Goal: Information Seeking & Learning: Understand process/instructions

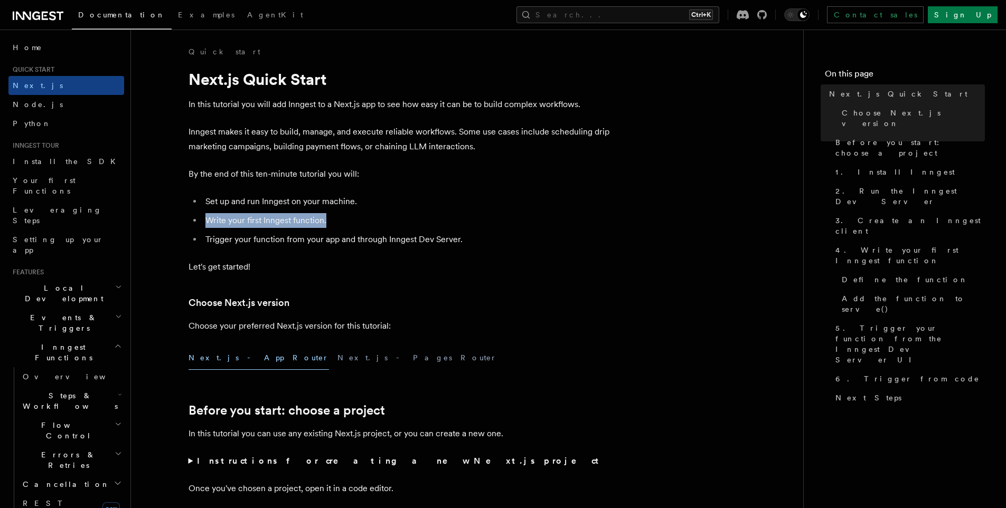
drag, startPoint x: 338, startPoint y: 221, endPoint x: 205, endPoint y: 219, distance: 133.6
click at [205, 219] on li "Write your first Inngest function." at bounding box center [406, 220] width 409 height 15
click at [337, 241] on li "Trigger your function from your app and through Inngest Dev Server." at bounding box center [406, 239] width 409 height 15
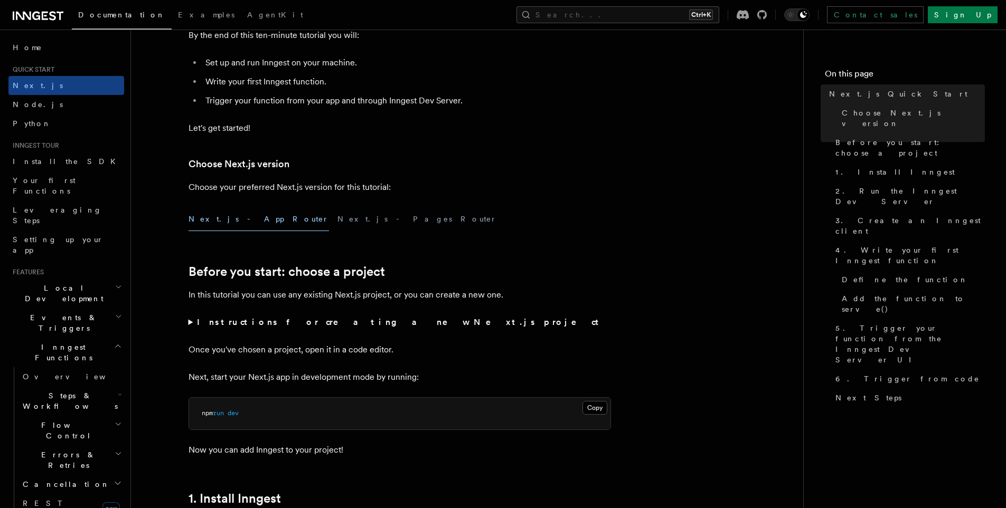
scroll to position [141, 0]
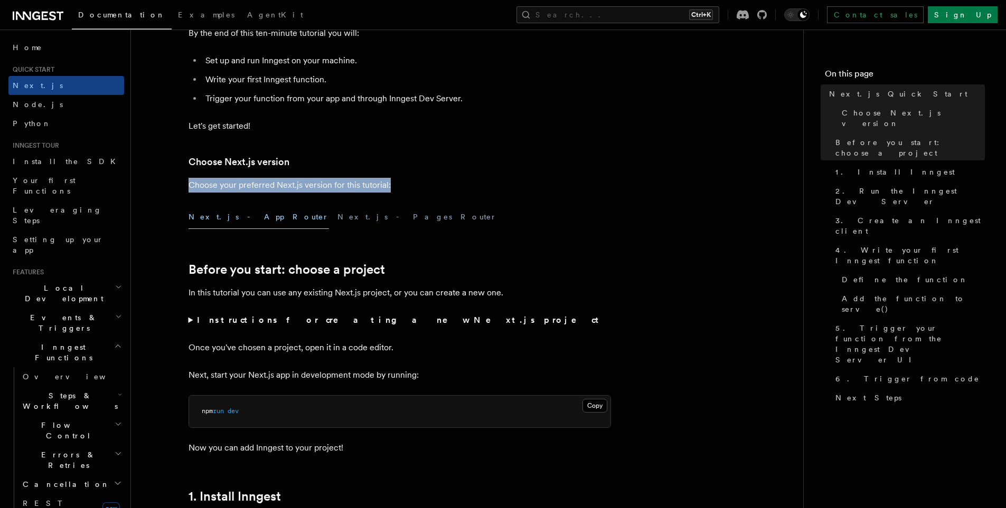
drag, startPoint x: 403, startPoint y: 183, endPoint x: 182, endPoint y: 187, distance: 220.7
click at [426, 214] on div "Next.js - App Router Next.js - Pages Router" at bounding box center [399, 217] width 422 height 24
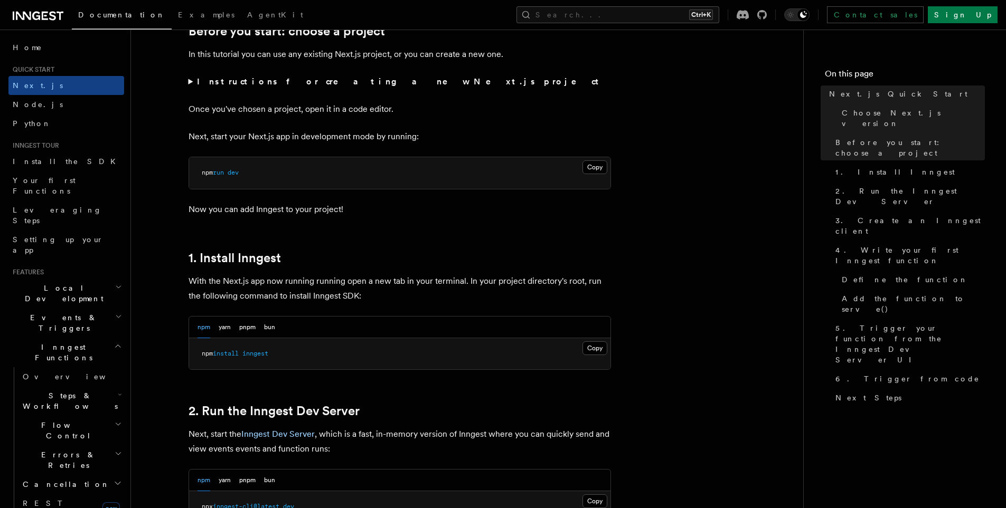
scroll to position [492, 0]
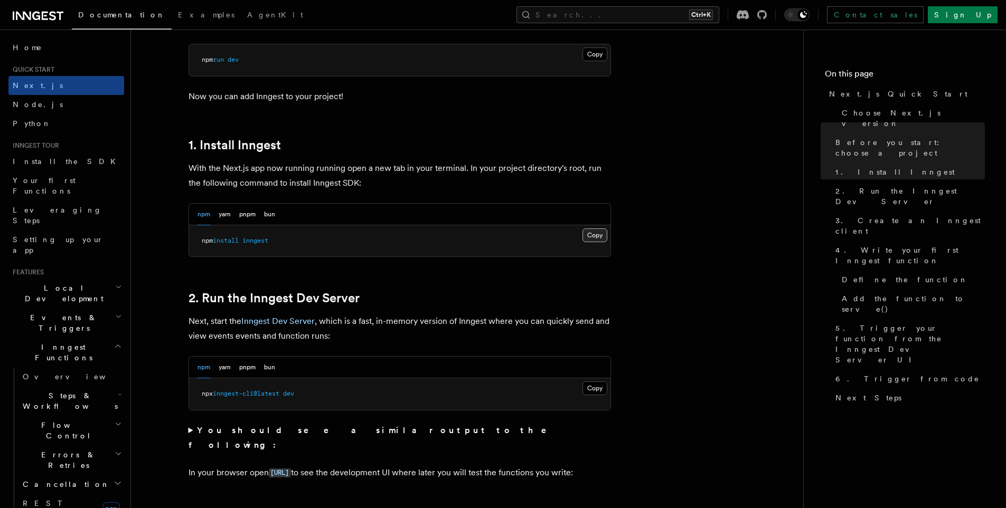
click at [601, 234] on button "Copy Copied" at bounding box center [594, 236] width 25 height 14
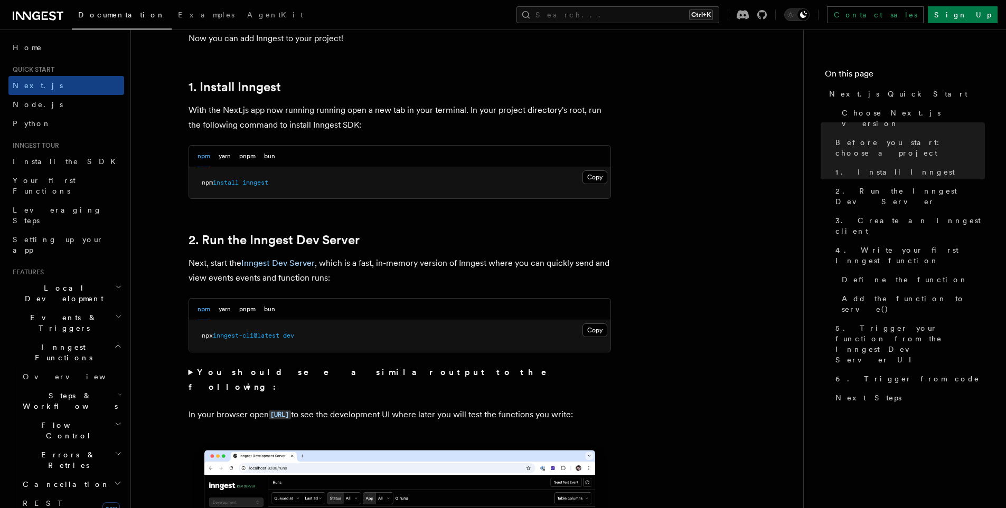
scroll to position [563, 0]
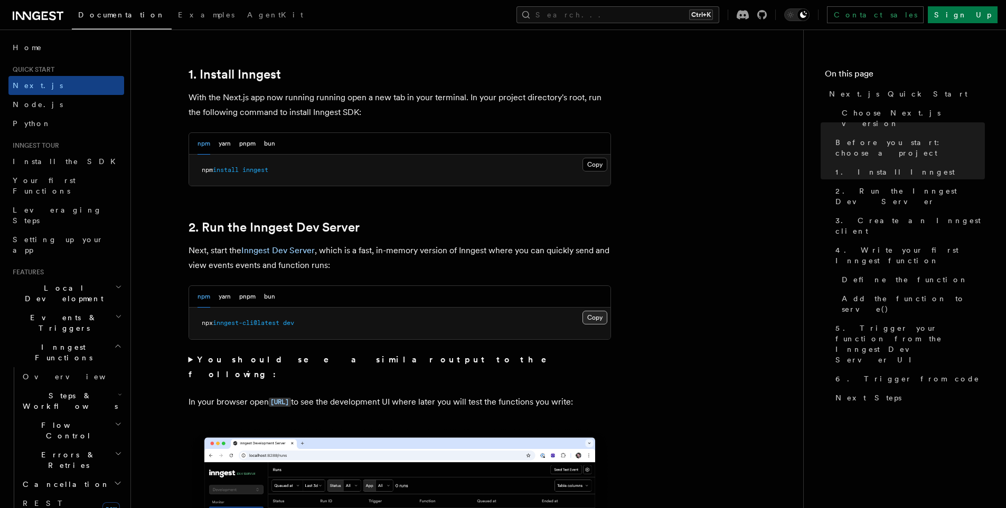
click at [599, 318] on button "Copy Copied" at bounding box center [594, 318] width 25 height 14
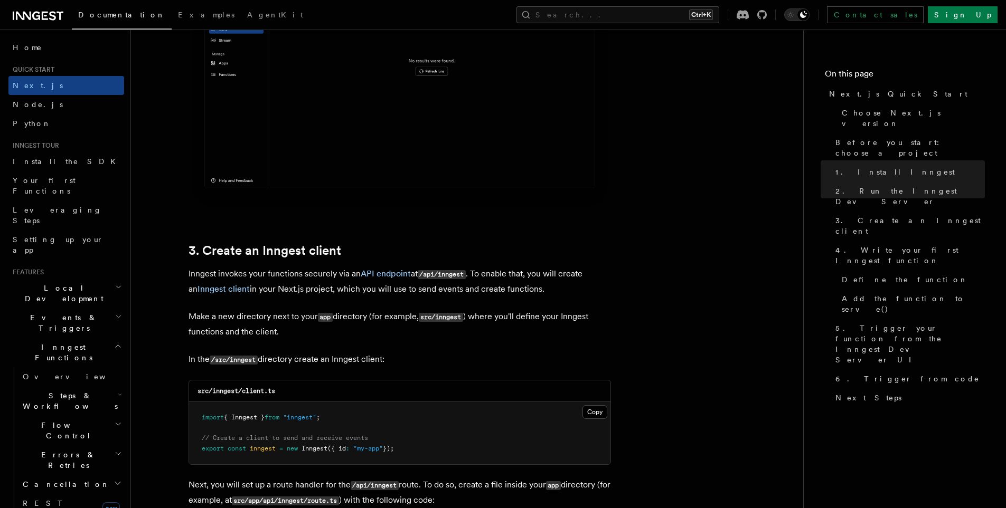
scroll to position [1056, 0]
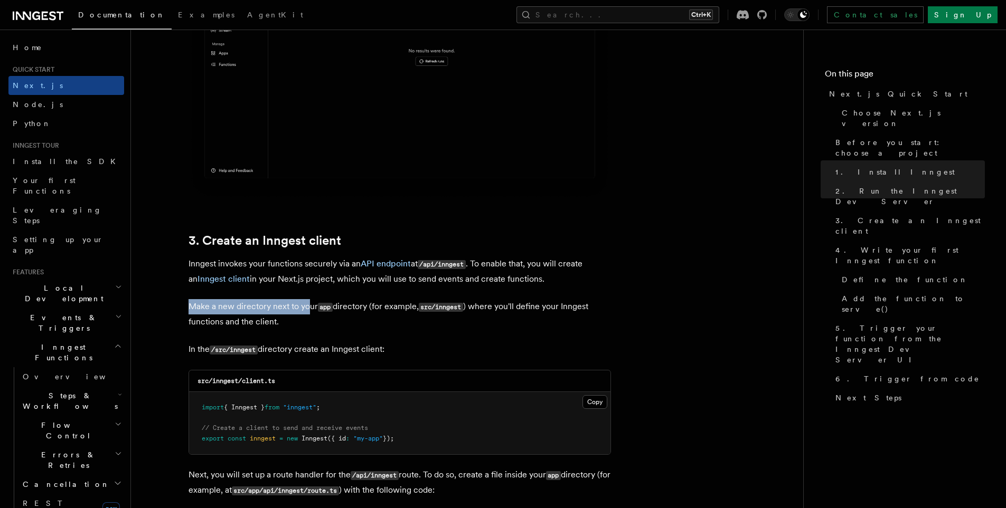
drag, startPoint x: 179, startPoint y: 305, endPoint x: 307, endPoint y: 309, distance: 127.8
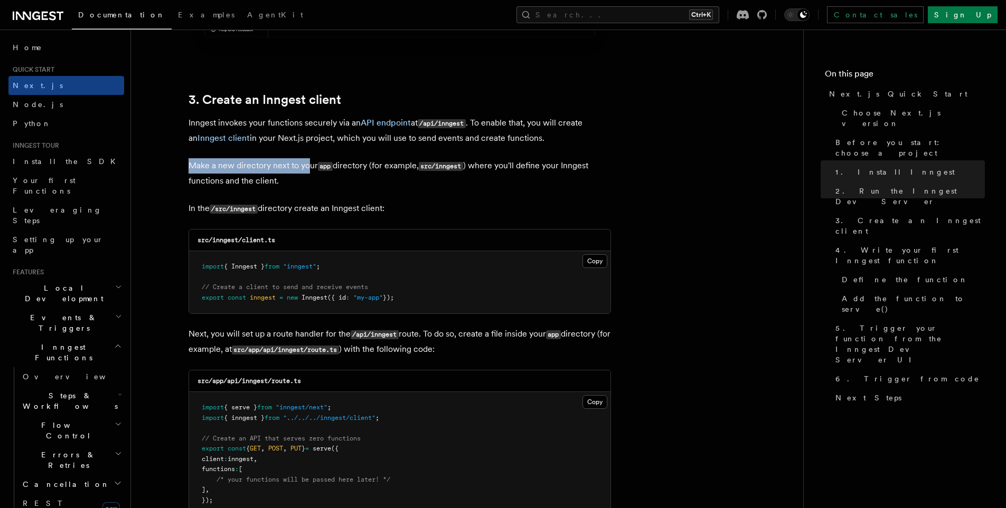
scroll to position [1126, 0]
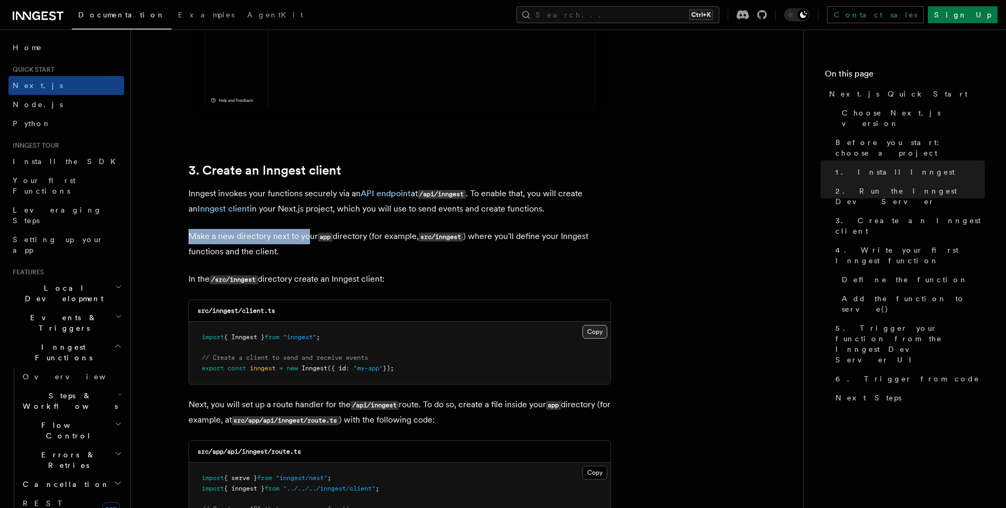
click at [583, 333] on button "Copy Copied" at bounding box center [594, 332] width 25 height 14
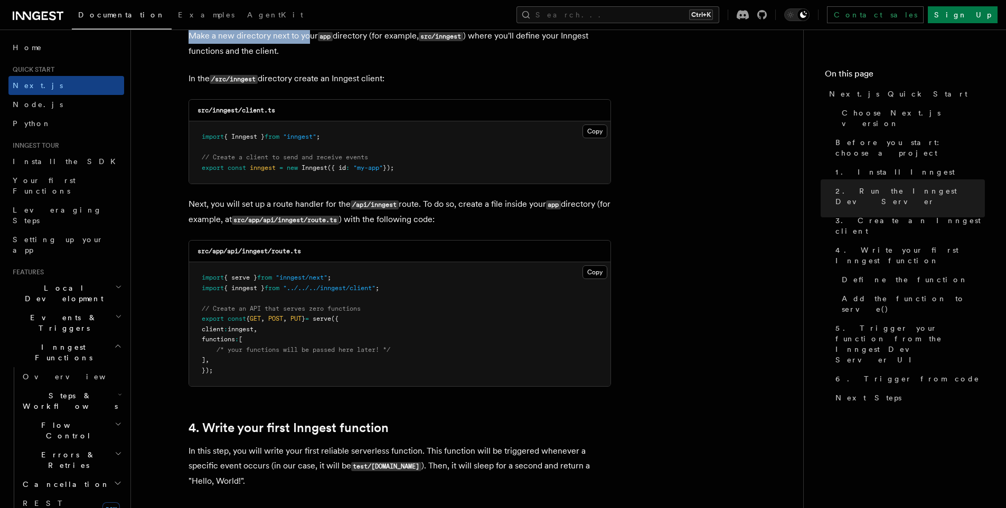
scroll to position [1337, 0]
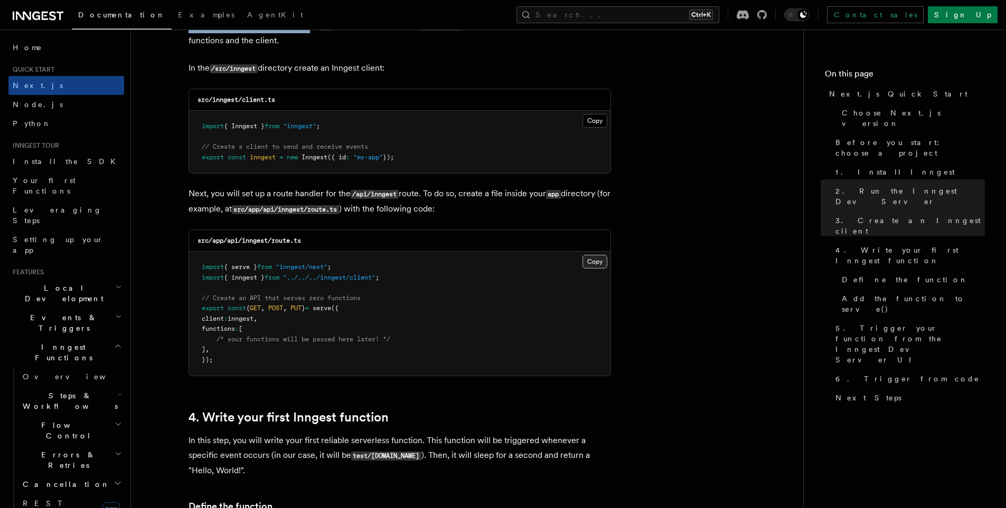
click at [598, 261] on button "Copy Copied" at bounding box center [594, 262] width 25 height 14
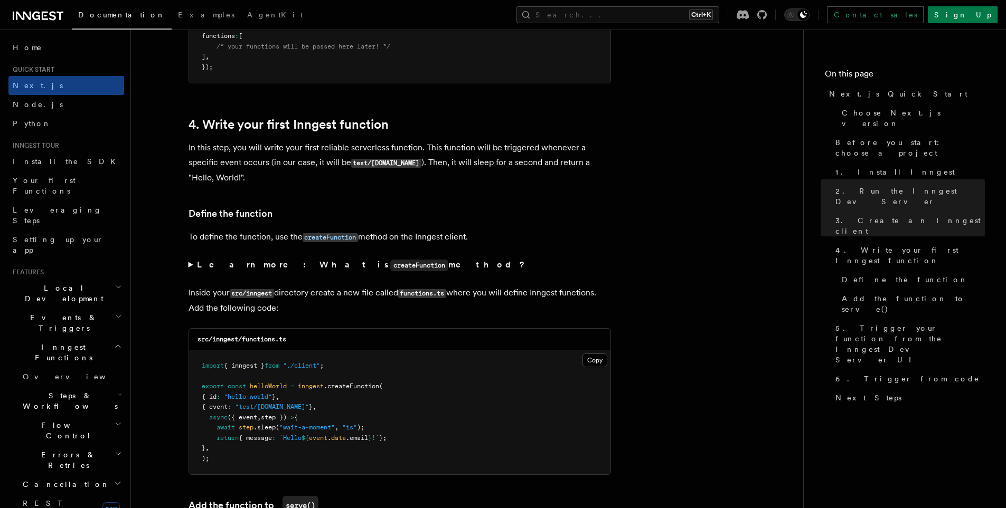
scroll to position [1689, 0]
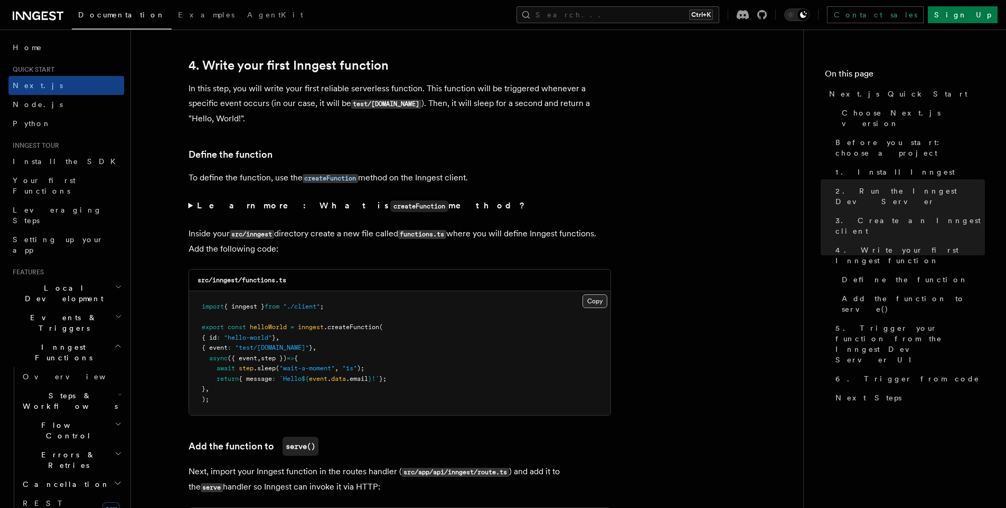
click at [591, 300] on button "Copy Copied" at bounding box center [594, 302] width 25 height 14
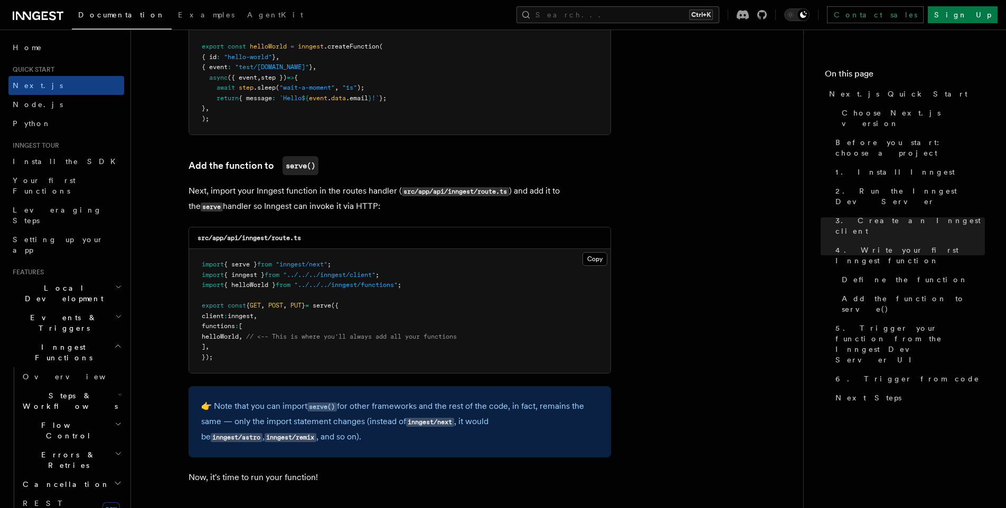
scroll to position [1970, 0]
click at [239, 337] on span "helloWorld" at bounding box center [220, 336] width 37 height 7
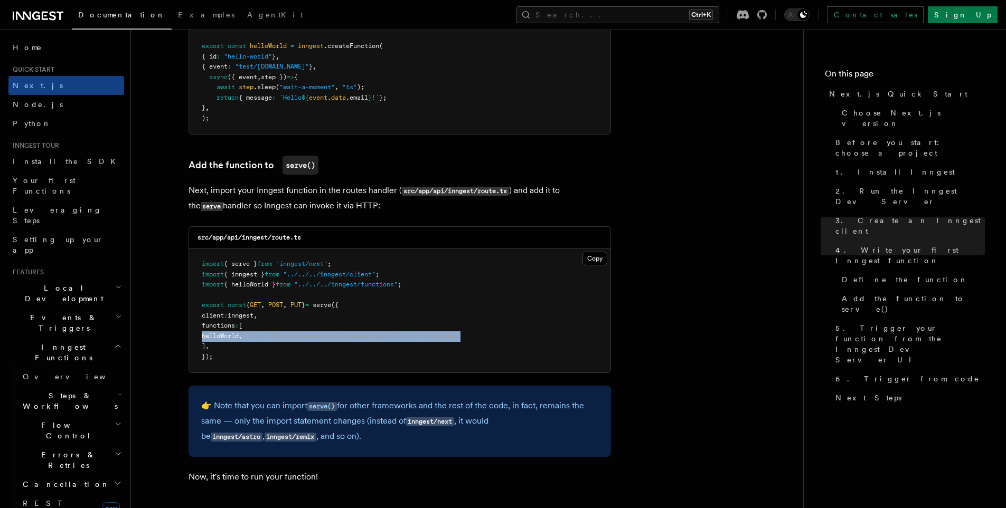
click at [239, 337] on span "helloWorld" at bounding box center [220, 336] width 37 height 7
click at [261, 340] on pre "import { serve } from "inngest/next" ; import { inngest } from "../../../innges…" at bounding box center [399, 311] width 421 height 124
drag, startPoint x: 260, startPoint y: 338, endPoint x: 214, endPoint y: 334, distance: 46.6
click at [214, 334] on span "helloWorld , // <-- This is where you'll always add all your functions" at bounding box center [329, 336] width 255 height 7
copy span "helloWorld ,"
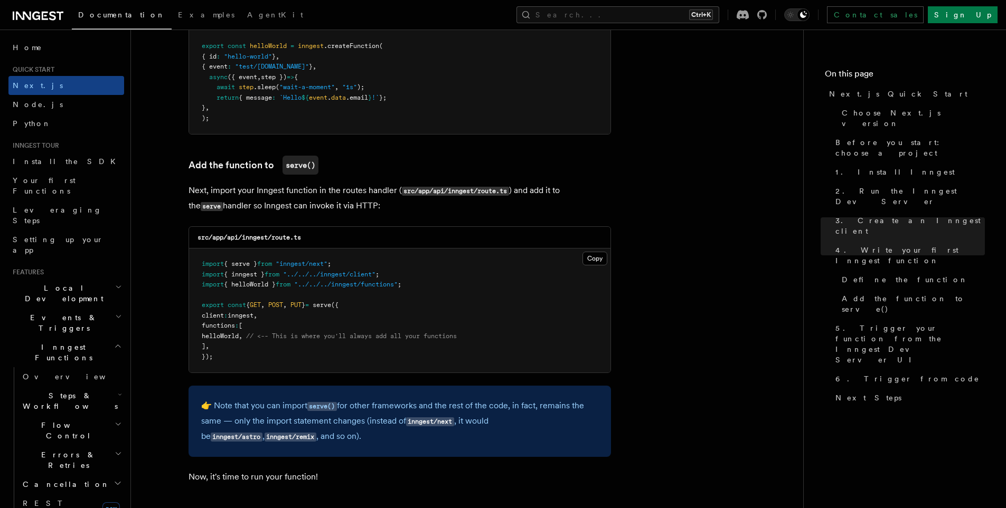
click at [251, 285] on span "{ helloWorld }" at bounding box center [250, 284] width 52 height 7
copy code "import { helloWorld } from "../../../inngest/functions" ;"
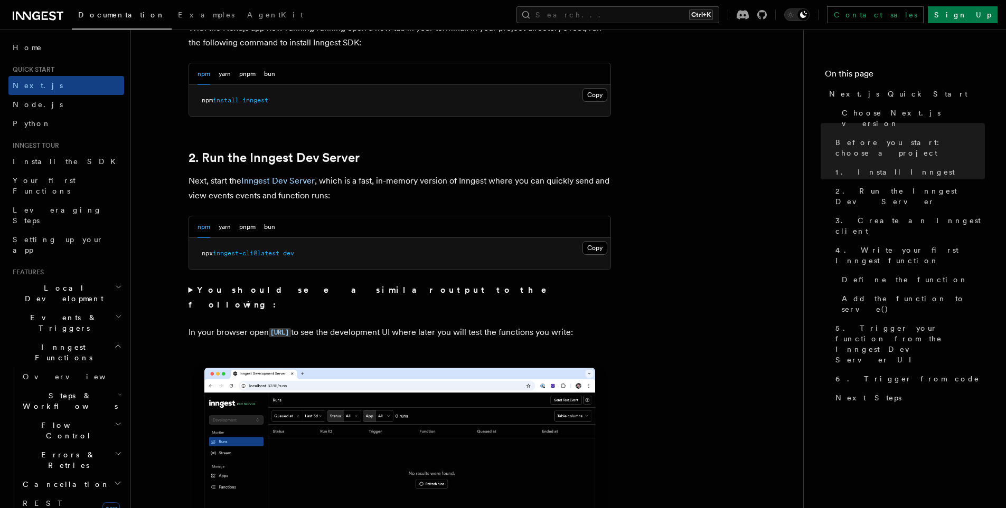
scroll to position [704, 0]
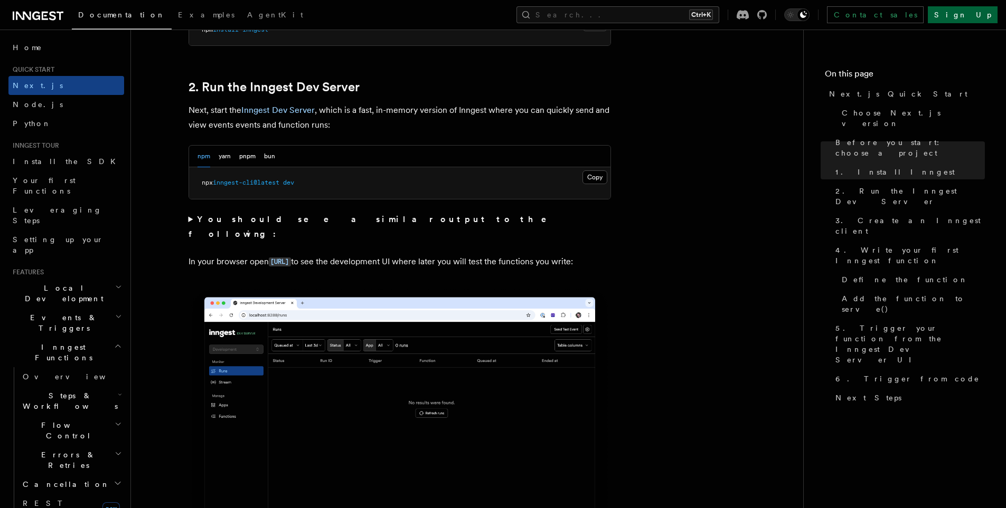
click at [975, 18] on link "Sign Up" at bounding box center [962, 14] width 70 height 17
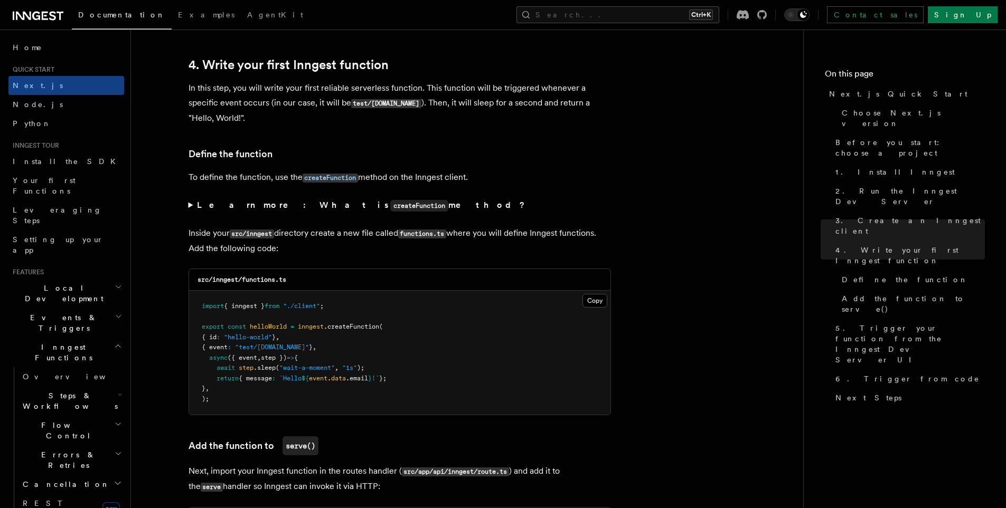
scroll to position [1689, 0]
click at [246, 328] on span "const" at bounding box center [237, 327] width 18 height 7
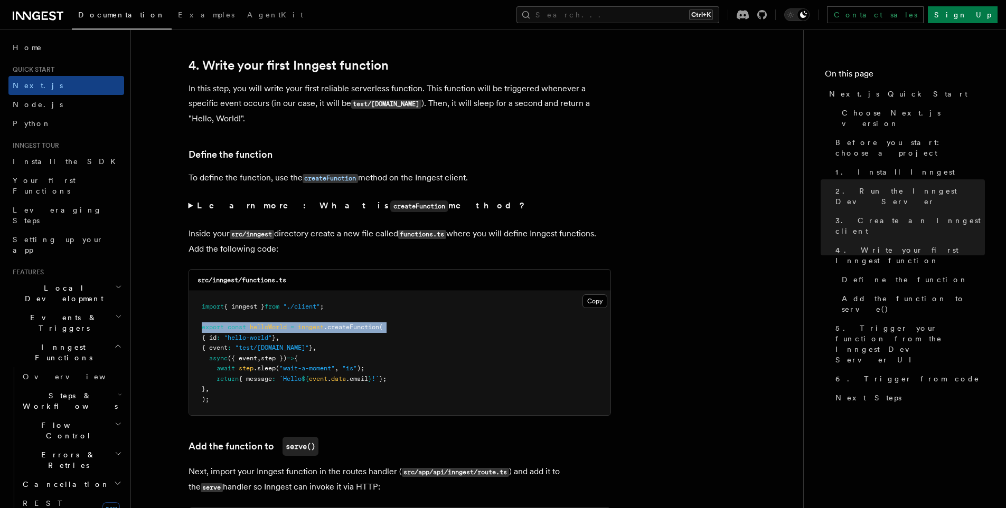
click at [246, 328] on span "const" at bounding box center [237, 327] width 18 height 7
copy code "export const helloWorld = inngest .createFunction ("
